Goal: Find specific fact: Find specific fact

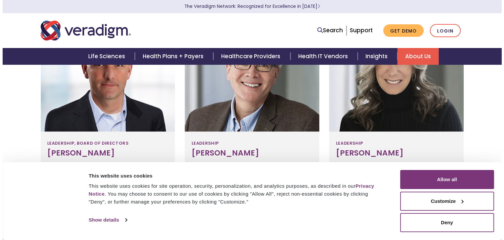
scroll to position [221, 0]
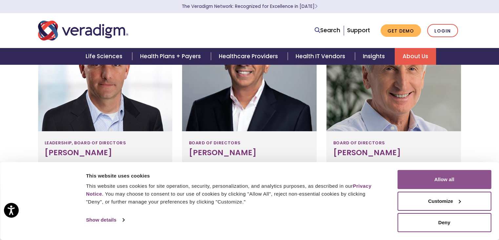
drag, startPoint x: 454, startPoint y: 181, endPoint x: 443, endPoint y: 178, distance: 11.4
click at [454, 181] on button "Allow all" at bounding box center [444, 179] width 94 height 19
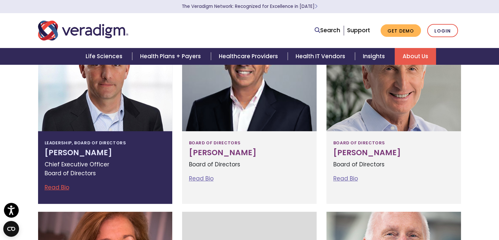
click at [60, 186] on link "Read Bio" at bounding box center [57, 187] width 25 height 8
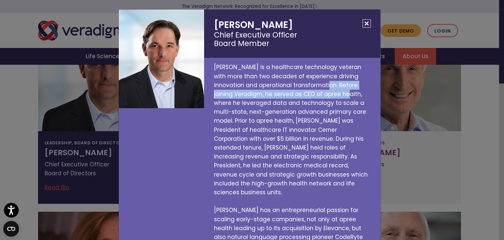
drag, startPoint x: 290, startPoint y: 83, endPoint x: 295, endPoint y: 96, distance: 13.3
click at [295, 96] on p "Don Trigg is a healthcare technology veteran with more than two decades of expe…" at bounding box center [292, 214] width 176 height 313
copy p "Before joining Veradigm, he served as CEO of apree health"
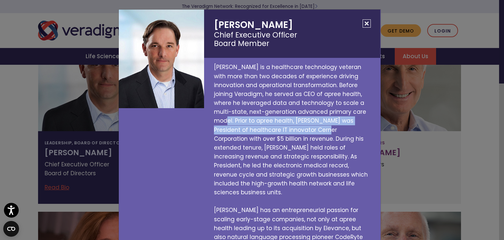
drag, startPoint x: 333, startPoint y: 109, endPoint x: 293, endPoint y: 130, distance: 45.2
click at [293, 130] on p "Don Trigg is a healthcare technology veteran with more than two decades of expe…" at bounding box center [292, 214] width 176 height 313
copy p "Prior to apree health, Don was President of healthcare IT innovator Cerner Corp…"
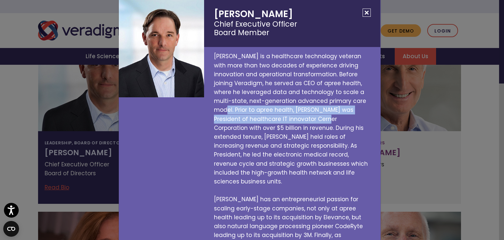
scroll to position [0, 0]
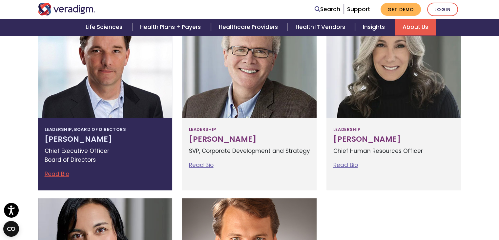
scroll to position [263, 0]
